Goal: Check status: Check status

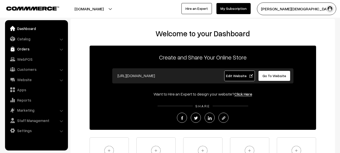
drag, startPoint x: 21, startPoint y: 54, endPoint x: 23, endPoint y: 53, distance: 2.6
click at [21, 54] on ul "Dashboard Catalog" at bounding box center [36, 85] width 63 height 130
click at [23, 52] on link "Orders" at bounding box center [36, 48] width 60 height 9
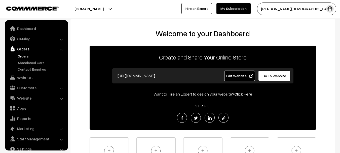
click at [21, 54] on link "Orders" at bounding box center [41, 55] width 50 height 5
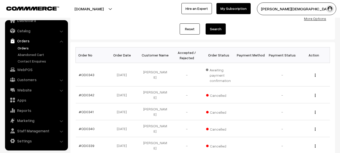
scroll to position [25, 0]
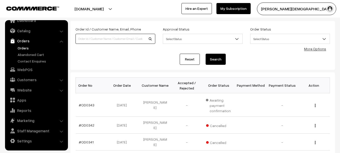
click at [136, 38] on input at bounding box center [115, 39] width 80 height 10
click at [175, 41] on span "Select Status" at bounding box center [202, 38] width 79 height 9
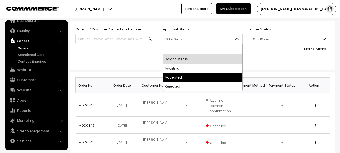
select select "1"
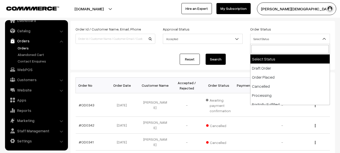
click at [259, 40] on span "Select Status" at bounding box center [289, 38] width 79 height 9
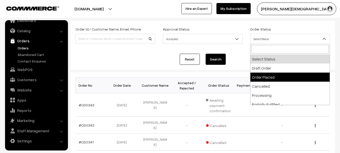
select select "2"
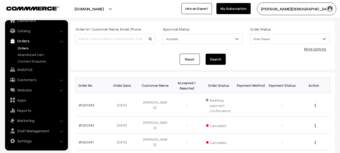
click at [220, 57] on button "Search" at bounding box center [215, 59] width 20 height 11
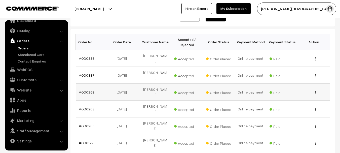
scroll to position [75, 0]
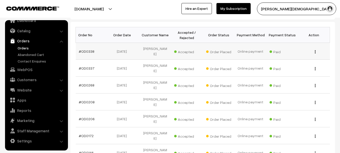
click at [93, 52] on td "#OD0338" at bounding box center [92, 51] width 32 height 17
click at [90, 52] on link "#OD0338" at bounding box center [87, 51] width 16 height 4
click at [87, 68] on td "#OD0337" at bounding box center [92, 68] width 32 height 17
click at [89, 66] on link "#OD0337" at bounding box center [87, 68] width 16 height 4
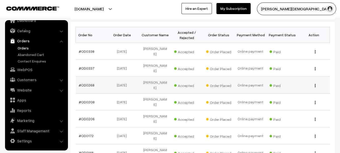
click at [90, 82] on td "#OD0268" at bounding box center [92, 84] width 32 height 17
click at [90, 83] on link "#OD0268" at bounding box center [87, 85] width 16 height 4
click at [86, 100] on link "#OD0208" at bounding box center [87, 102] width 16 height 4
click at [83, 116] on link "#OD0206" at bounding box center [87, 118] width 16 height 4
click at [83, 133] on link "#OD0172" at bounding box center [86, 135] width 15 height 4
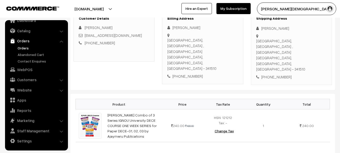
scroll to position [75, 0]
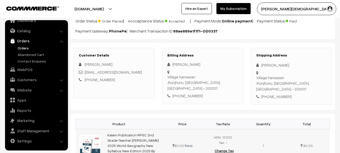
scroll to position [101, 0]
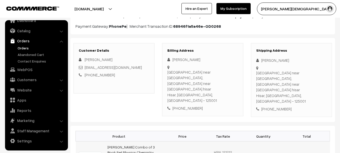
scroll to position [101, 0]
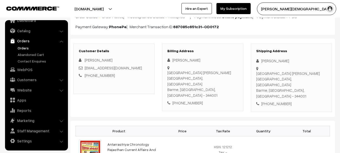
scroll to position [101, 0]
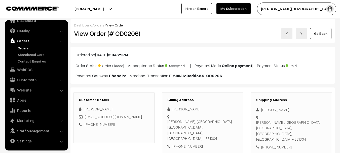
scroll to position [75, 0]
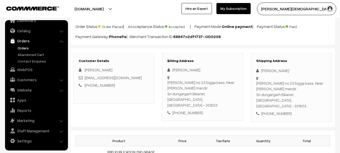
scroll to position [75, 0]
